Goal: Browse casually: Explore the website without a specific task or goal

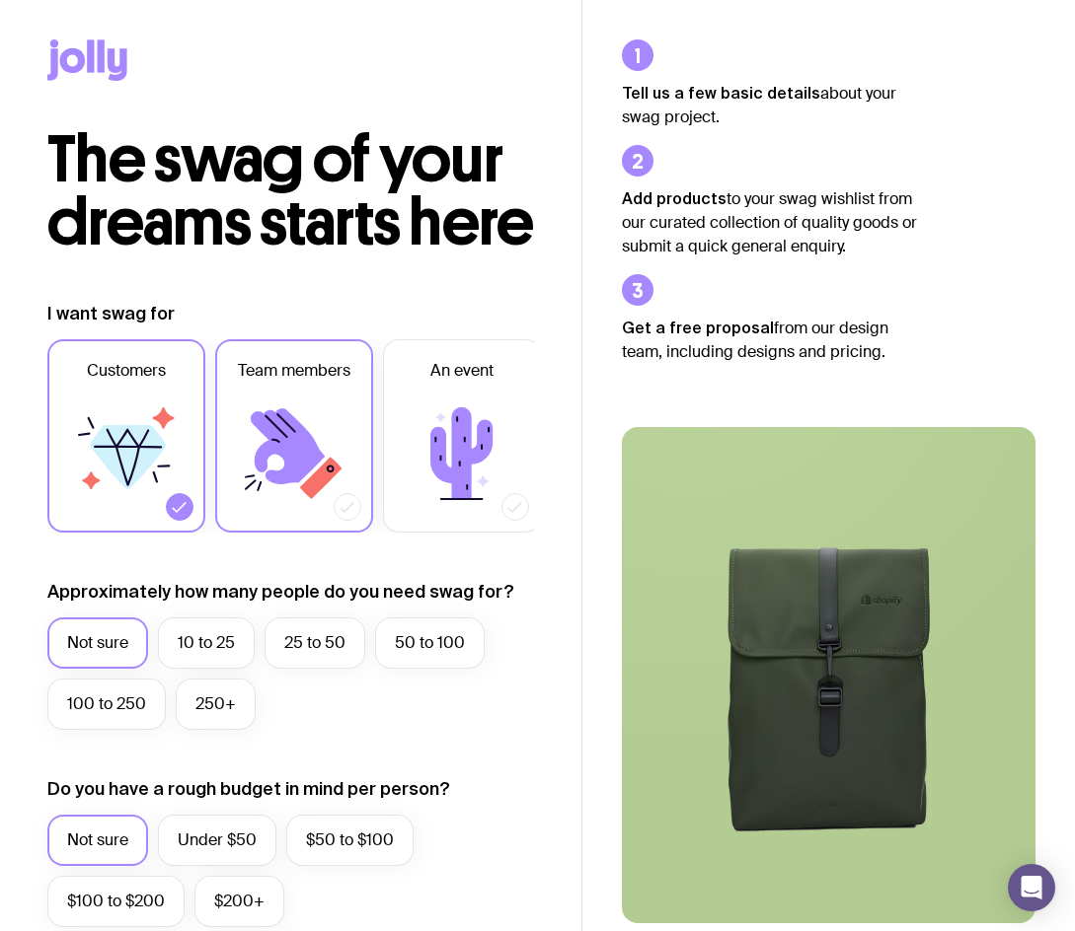
click at [288, 484] on icon at bounding box center [288, 447] width 74 height 76
click at [0, 0] on input "Team members" at bounding box center [0, 0] width 0 height 0
click at [142, 489] on icon at bounding box center [128, 457] width 76 height 64
click at [0, 0] on input "Customers" at bounding box center [0, 0] width 0 height 0
click at [74, 64] on icon at bounding box center [87, 59] width 80 height 41
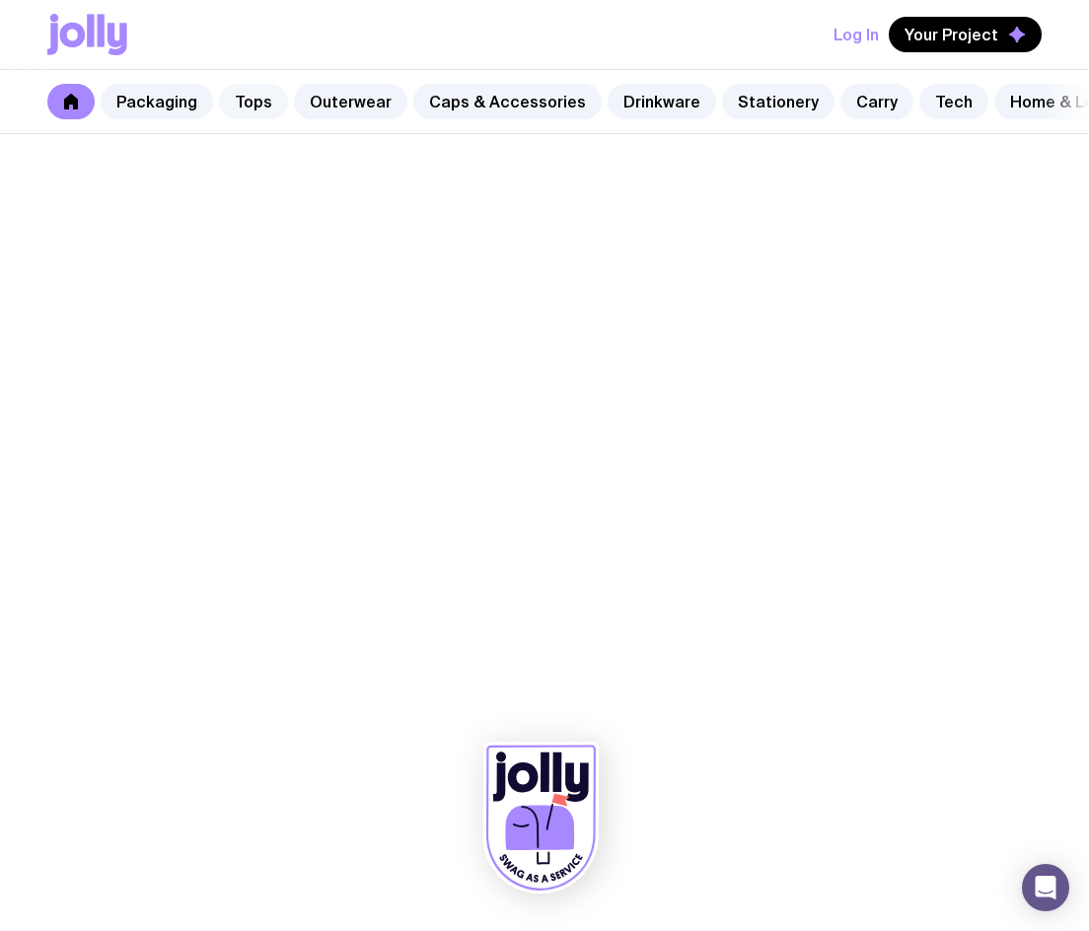
click at [253, 92] on link "Tops" at bounding box center [253, 102] width 69 height 36
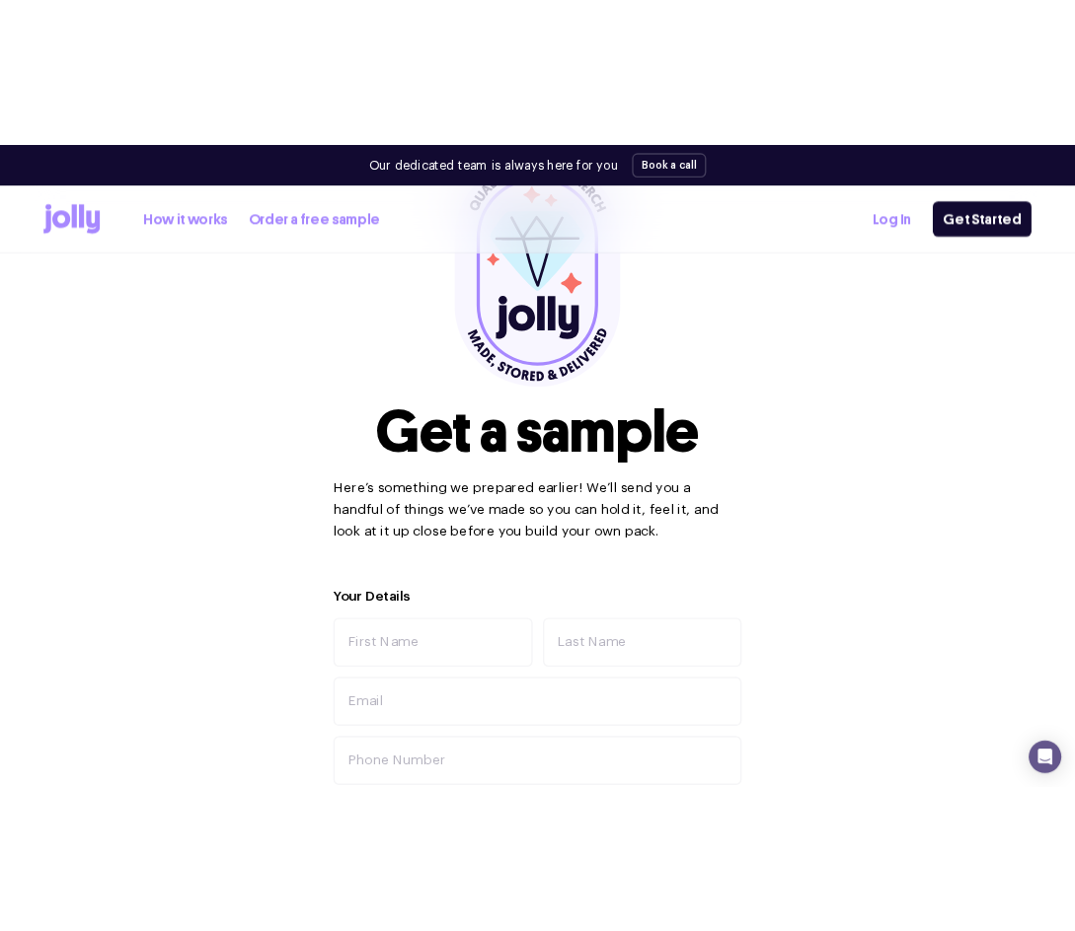
scroll to position [987, 0]
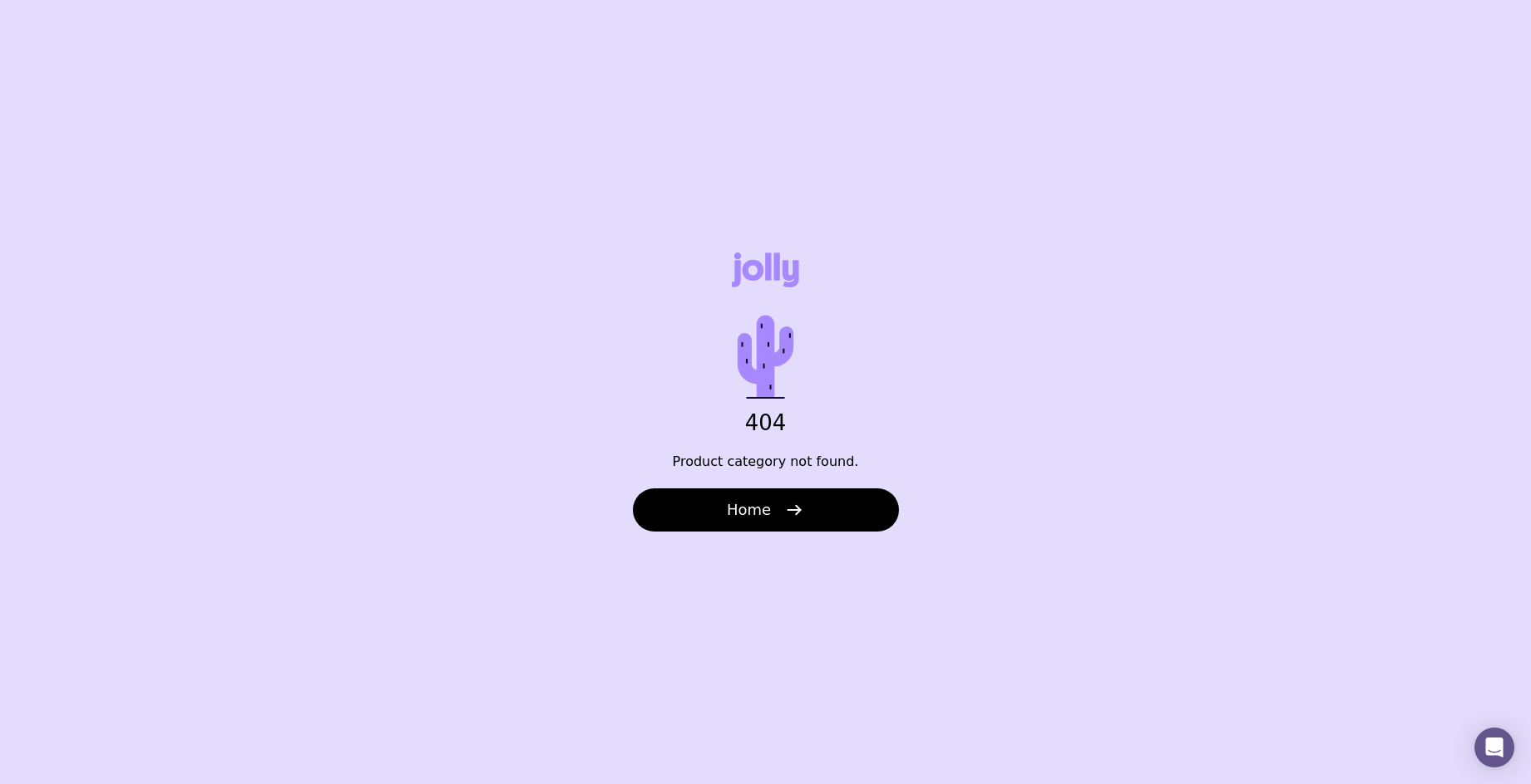
click at [758, 537] on div "404 Product category not found. Home" at bounding box center [765, 392] width 1531 height 784
click at [759, 504] on span "Home" at bounding box center [748, 510] width 44 height 20
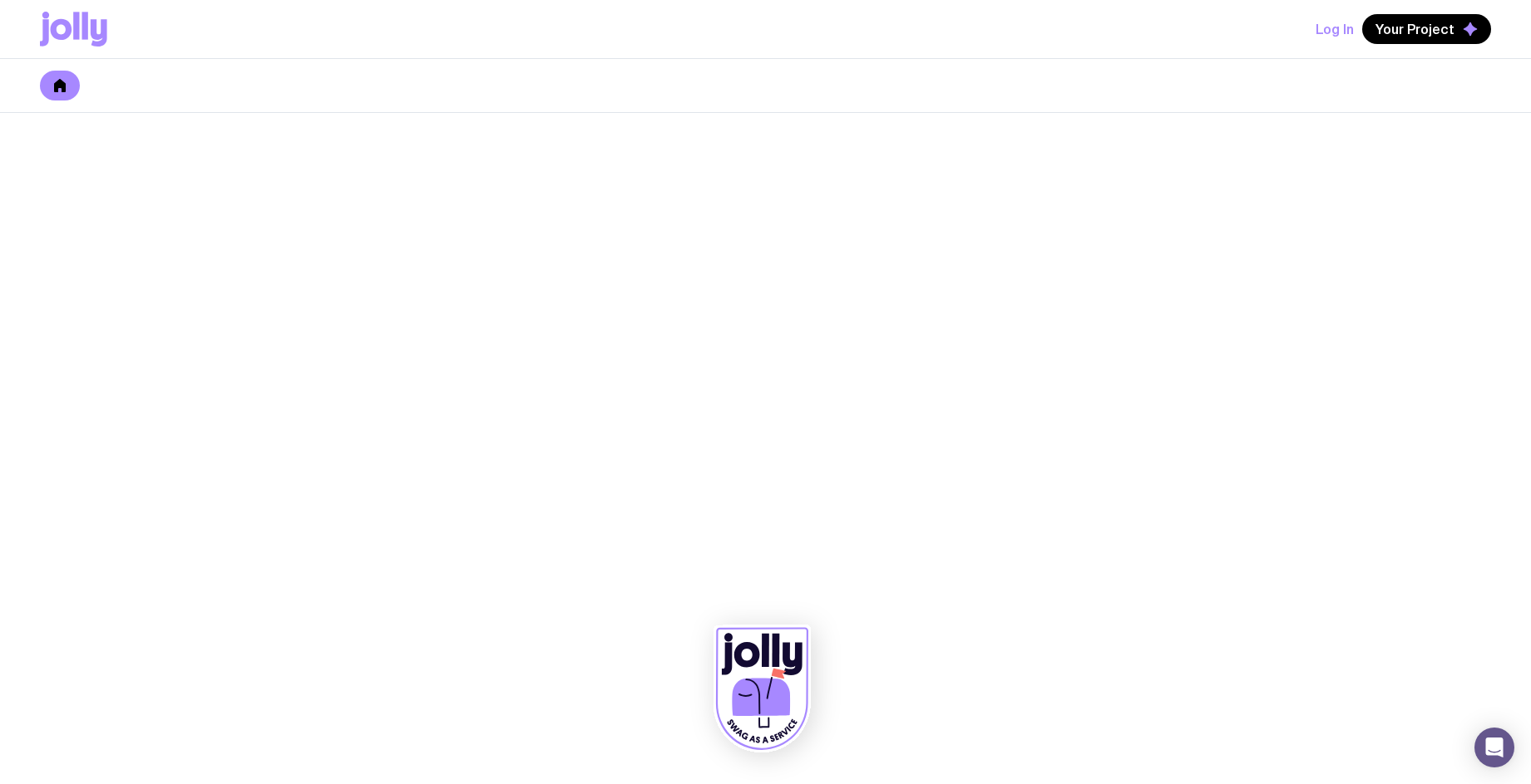
click at [75, 21] on icon at bounding box center [76, 25] width 6 height 28
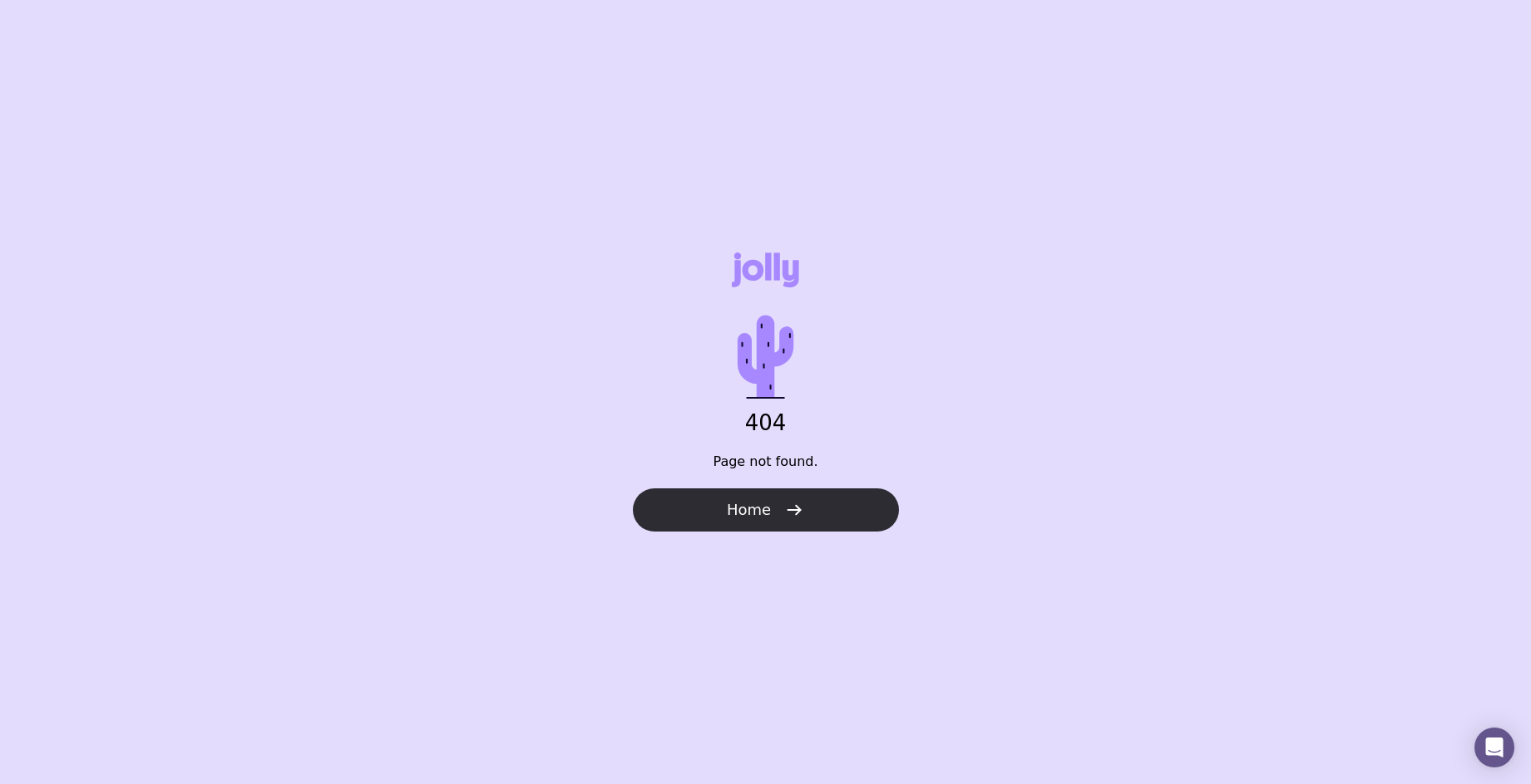
click at [797, 517] on icon "button" at bounding box center [795, 510] width 20 height 20
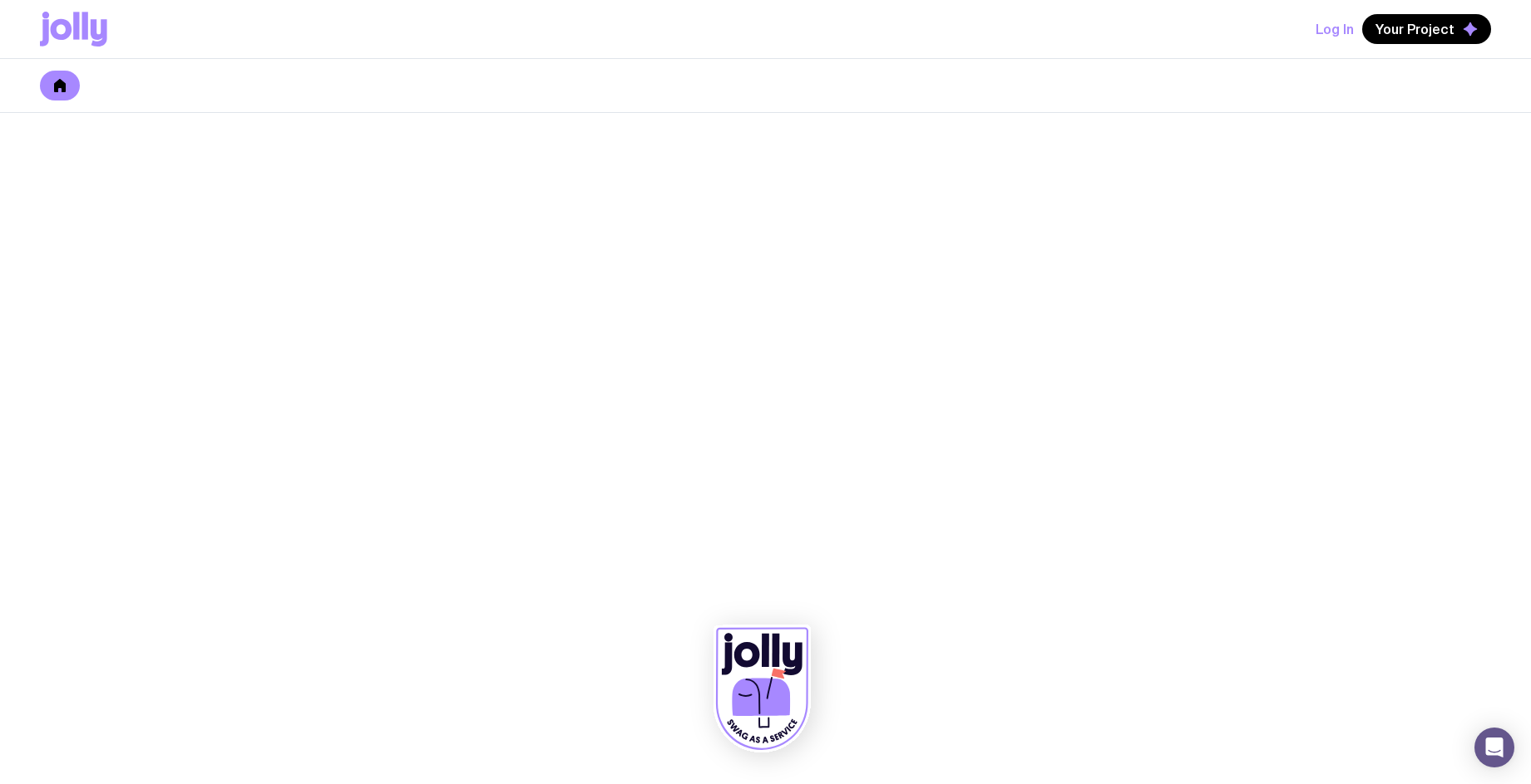
click at [90, 30] on icon at bounding box center [73, 29] width 67 height 35
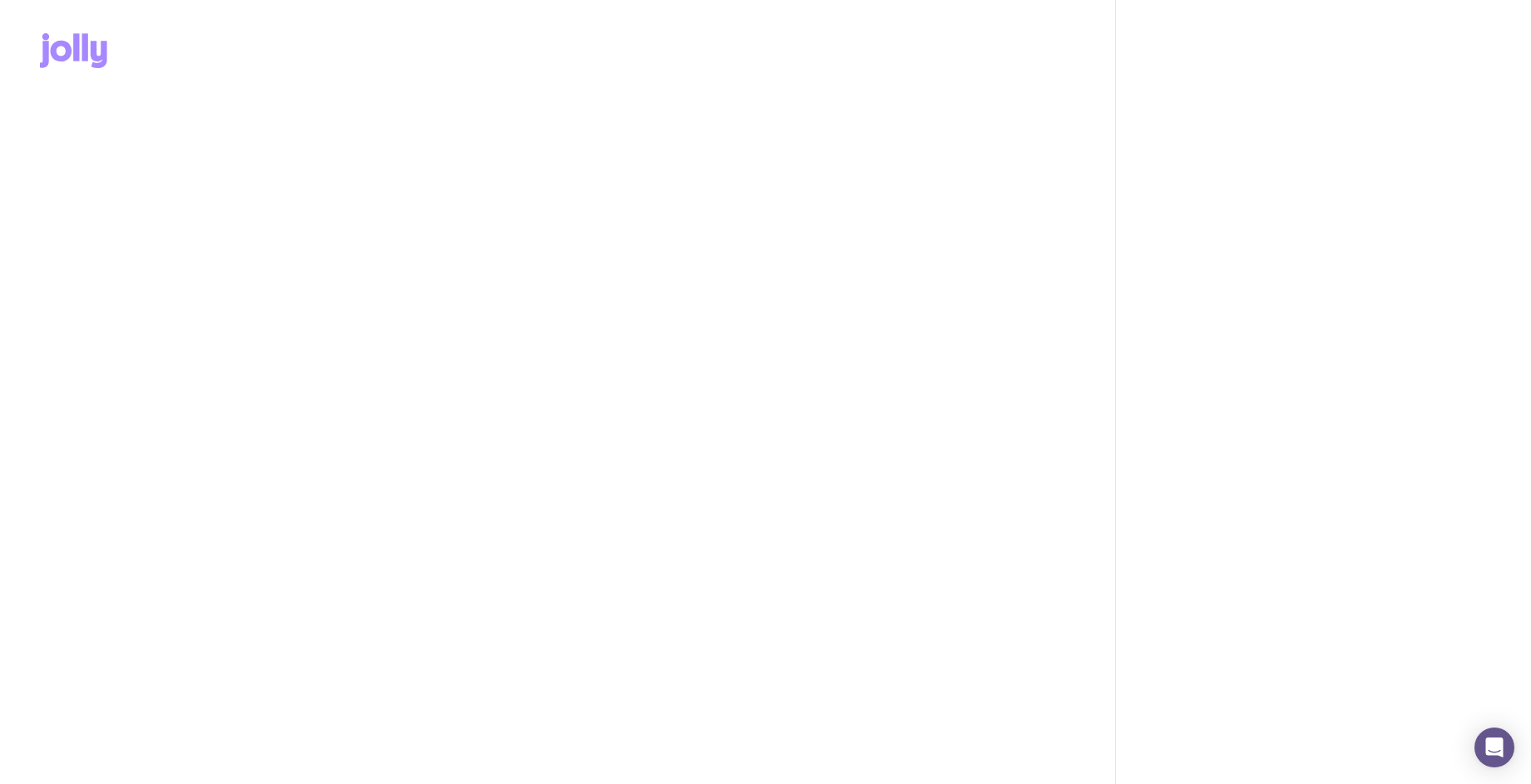
click at [87, 51] on icon at bounding box center [85, 46] width 6 height 28
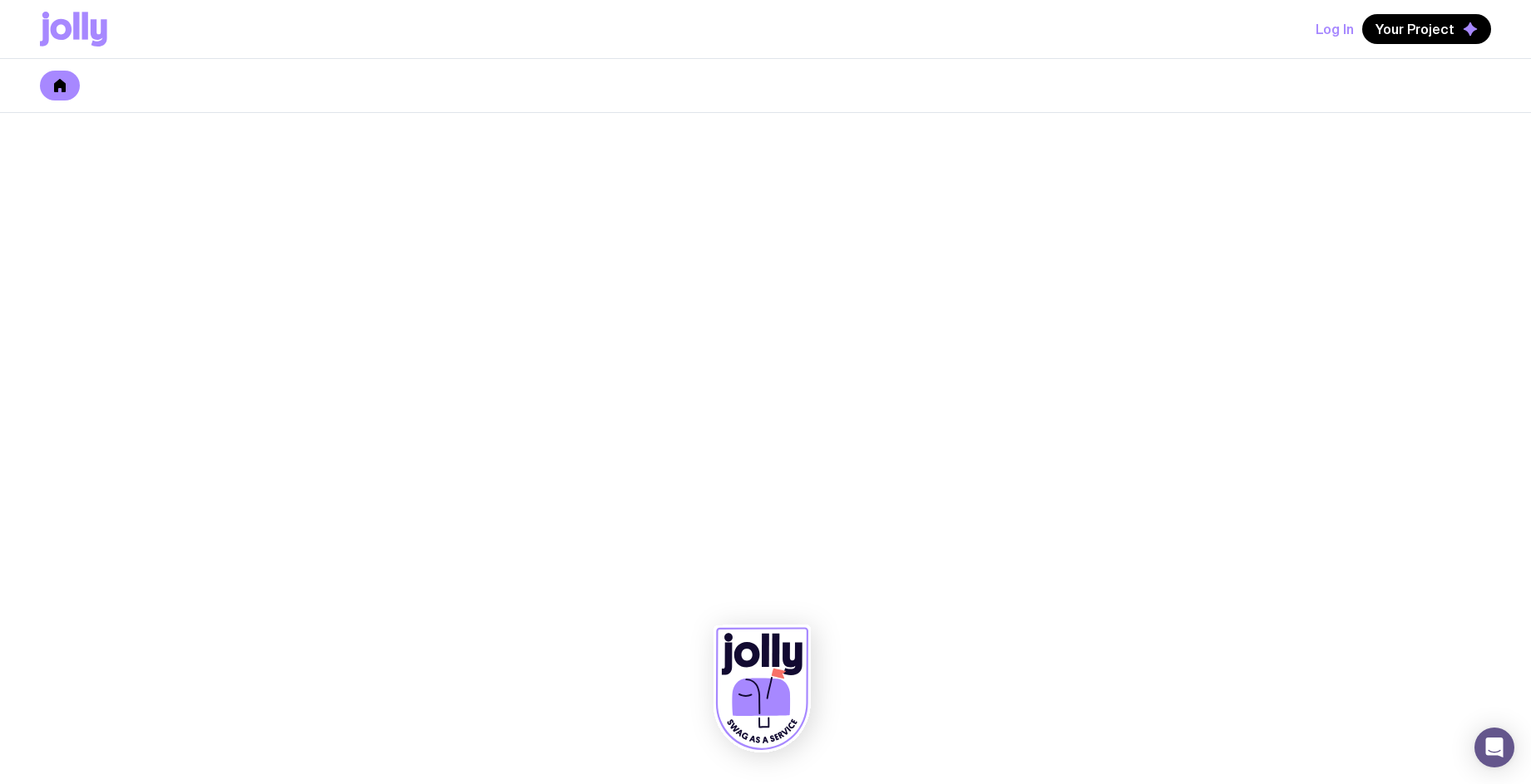
click at [56, 88] on icon at bounding box center [60, 86] width 12 height 13
click at [70, 78] on link at bounding box center [59, 86] width 40 height 30
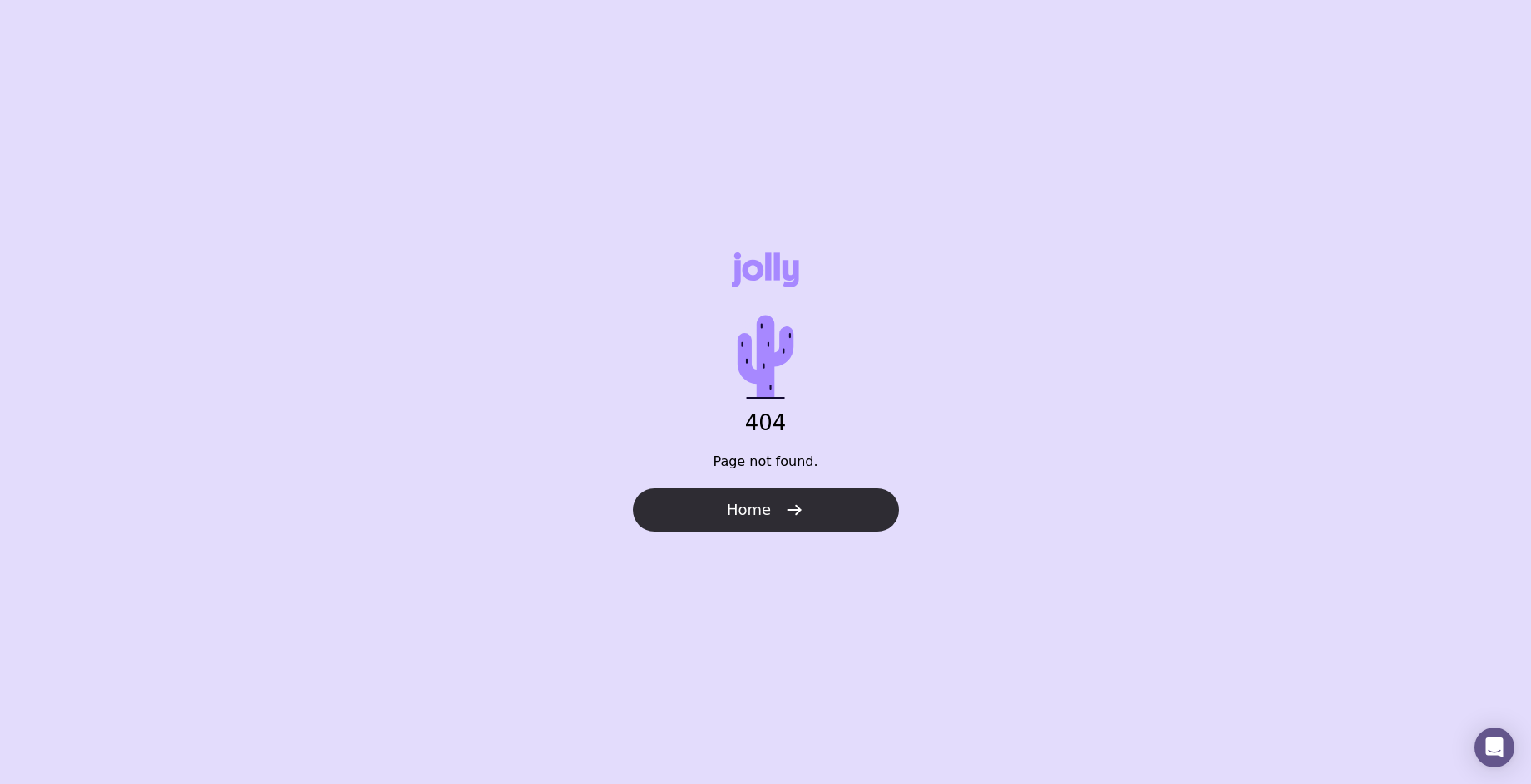
click at [738, 504] on span "Home" at bounding box center [748, 510] width 44 height 20
